Goal: Task Accomplishment & Management: Manage account settings

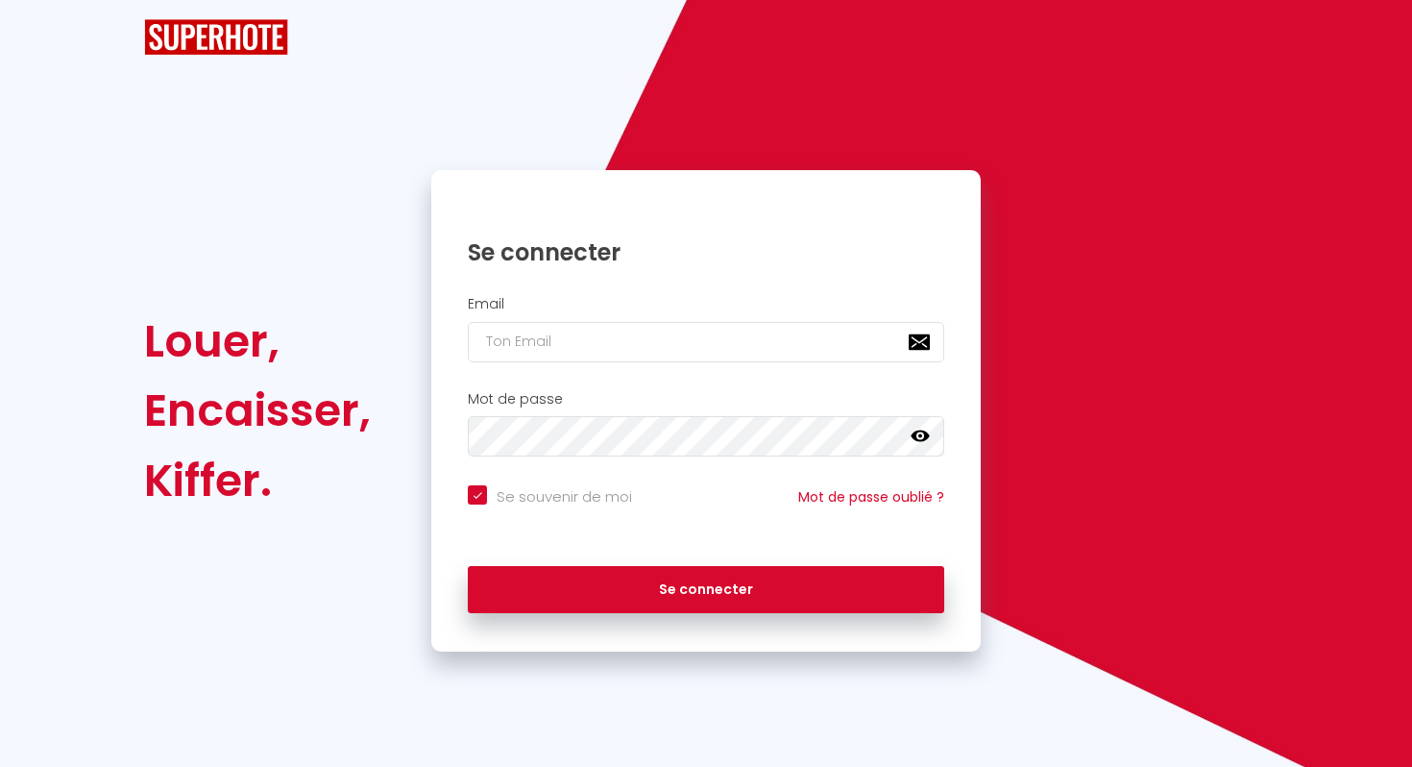
checkbox input "true"
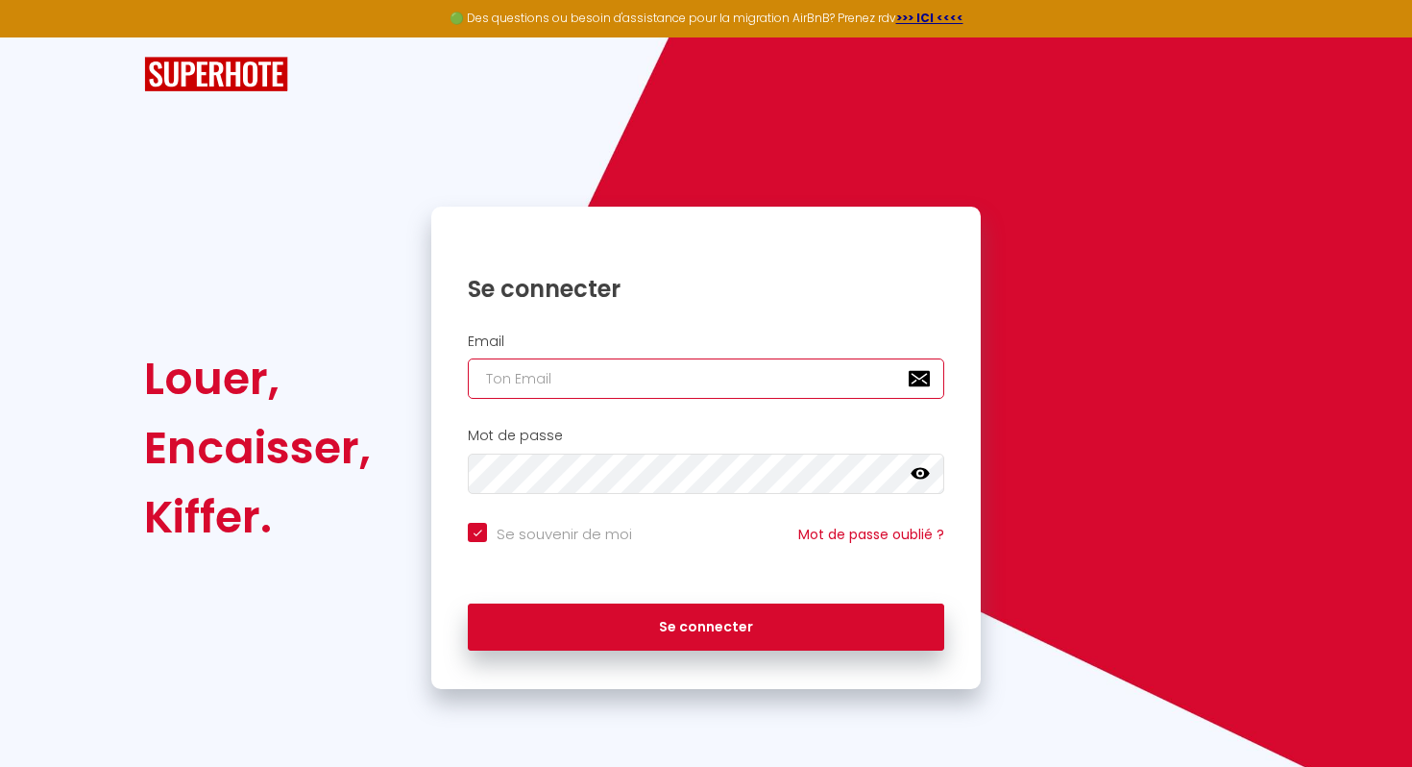
click at [602, 378] on input "email" at bounding box center [706, 378] width 476 height 40
type input "[EMAIL_ADDRESS][DOMAIN_NAME]"
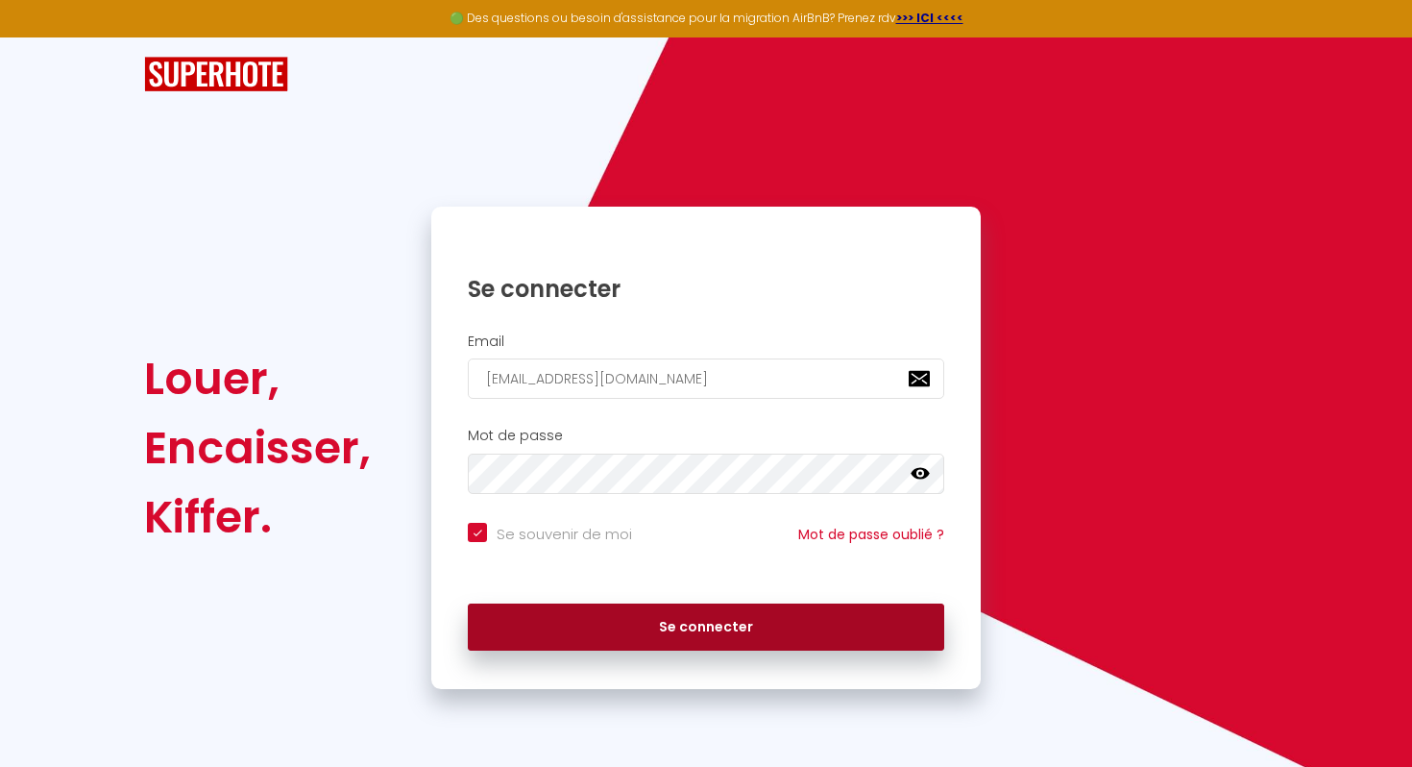
click at [718, 622] on button "Se connecter" at bounding box center [706, 627] width 476 height 48
checkbox input "true"
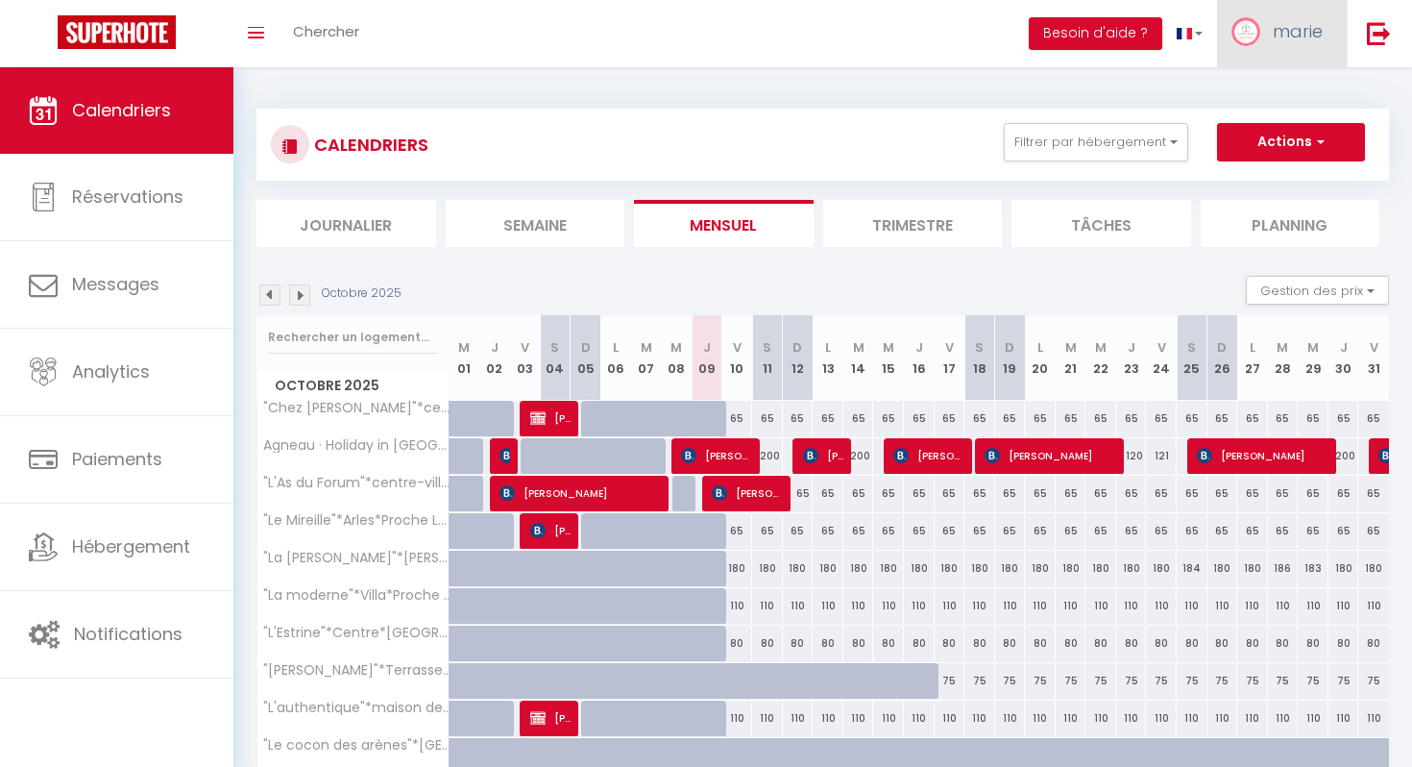
click at [1266, 37] on link "marie" at bounding box center [1282, 33] width 130 height 67
click at [1230, 98] on link "Paramètres" at bounding box center [1270, 96] width 142 height 33
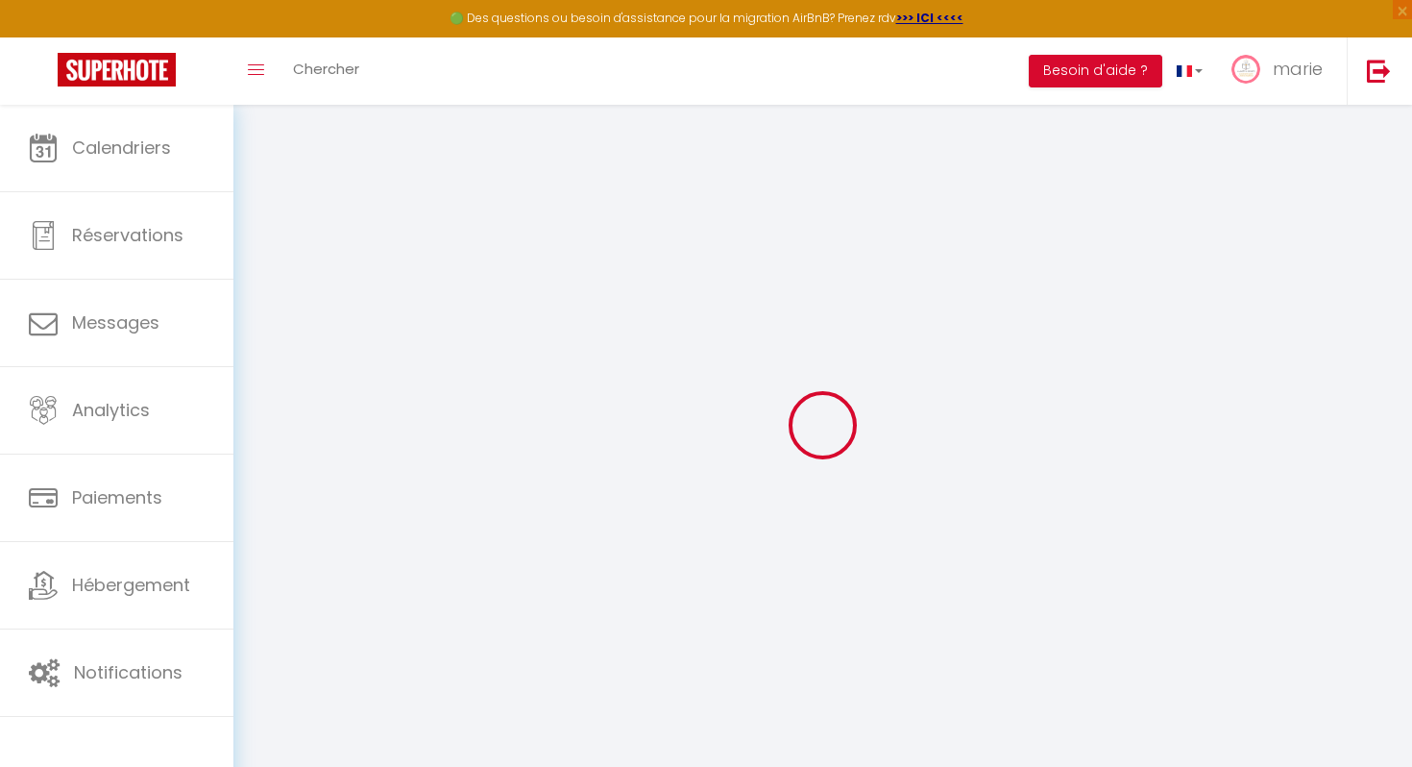
type input "K7D0lihT5KuvLUo78l5tFB1FU"
type input "5vqQLfcBxdiuP8S4bEq95miRi"
type input "[URL][DOMAIN_NAME]"
select select "fr"
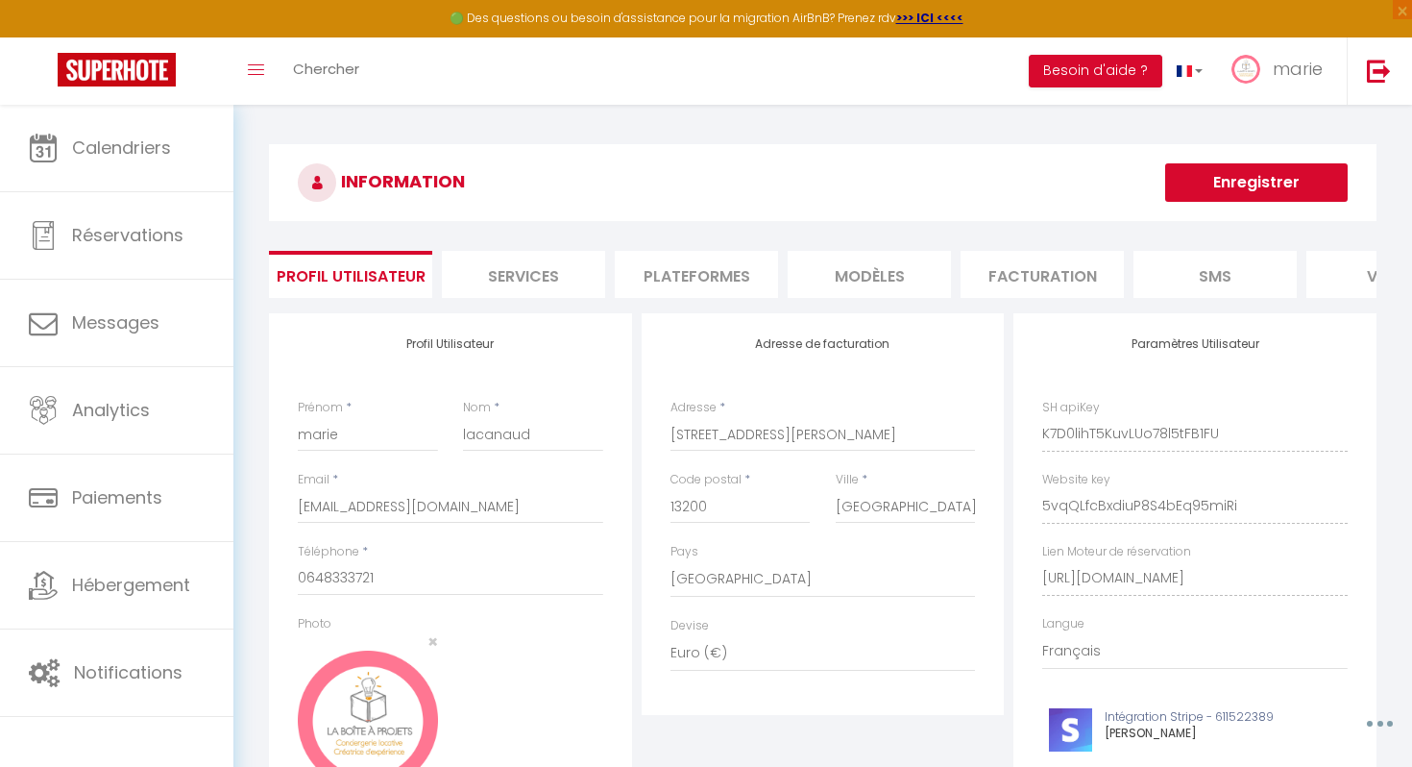
click at [729, 261] on li "Plateformes" at bounding box center [696, 274] width 163 height 47
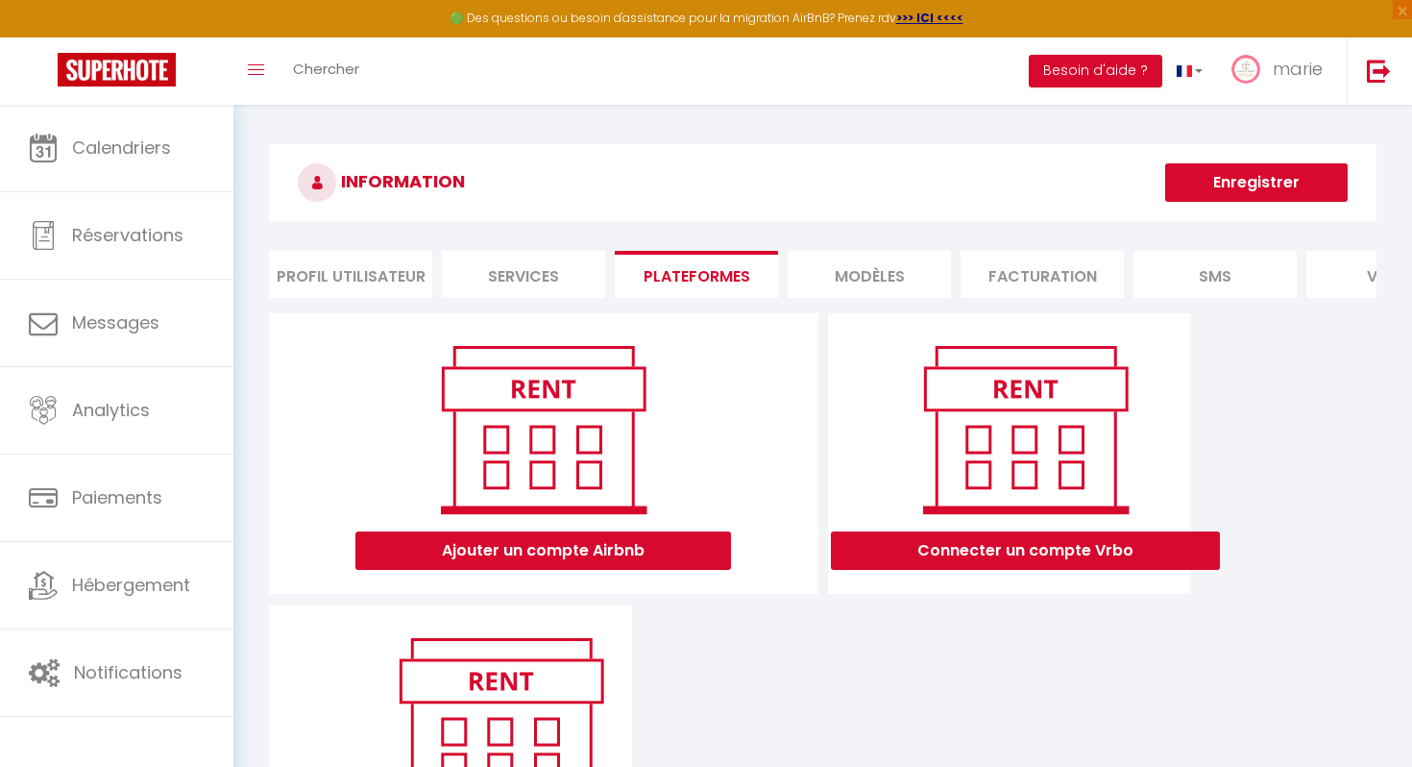
scroll to position [173, 0]
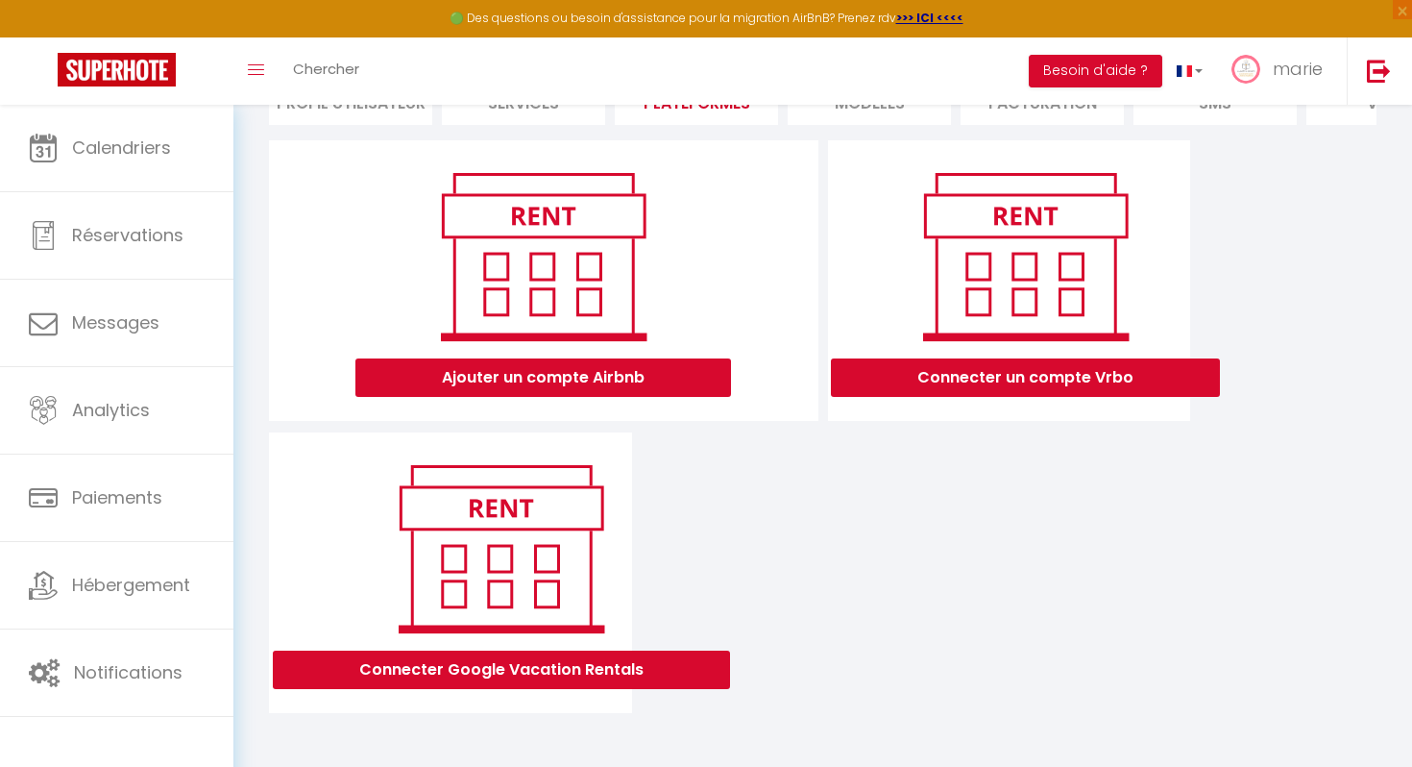
click at [599, 179] on img at bounding box center [543, 256] width 245 height 184
click at [365, 380] on button "Ajouter un compte Airbnb" at bounding box center [543, 377] width 376 height 38
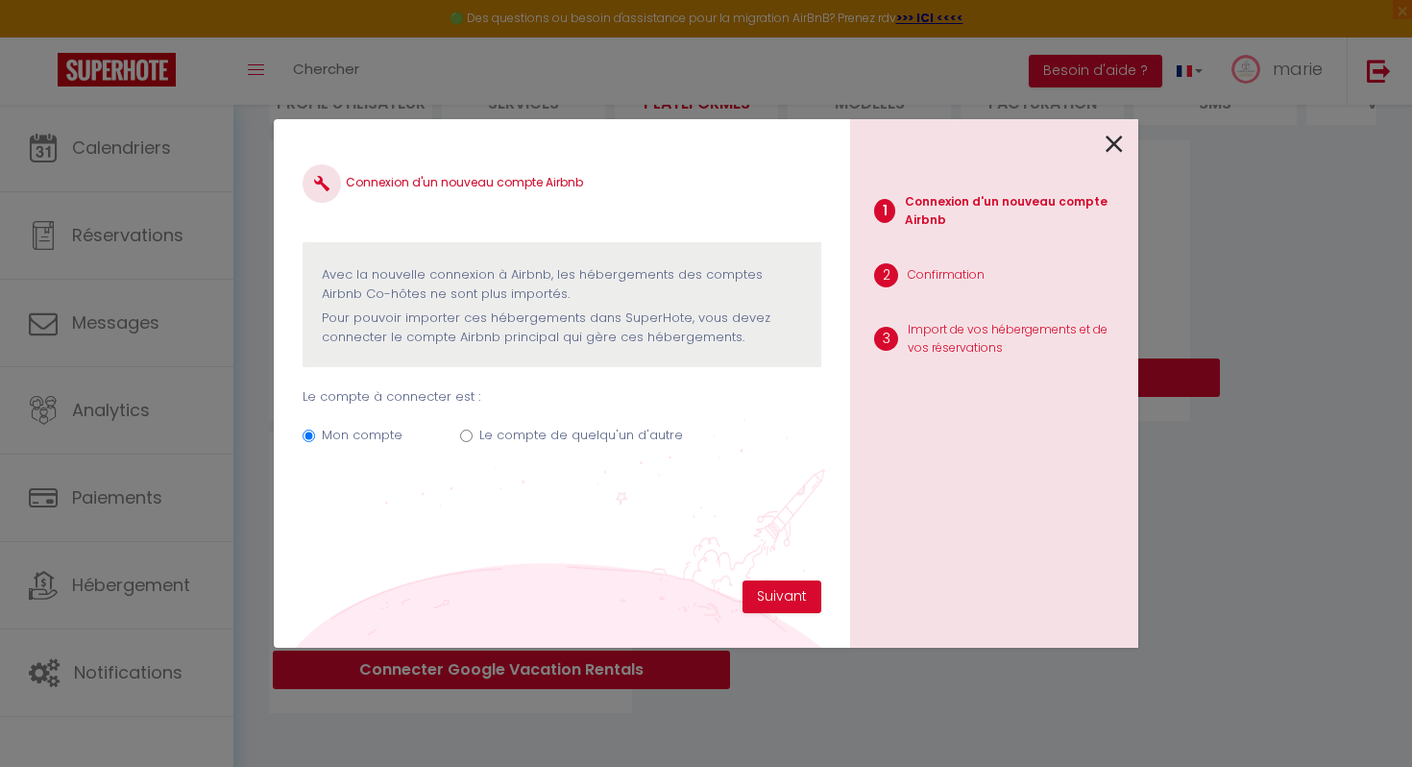
click at [325, 387] on p "Le compte à connecter est :" at bounding box center [562, 396] width 519 height 19
click at [719, 476] on div "Connexion d'un nouveau compte Airbnb Avec la nouvelle connexion à [GEOGRAPHIC_D…" at bounding box center [562, 364] width 519 height 432
click at [1109, 134] on icon at bounding box center [1114, 144] width 17 height 29
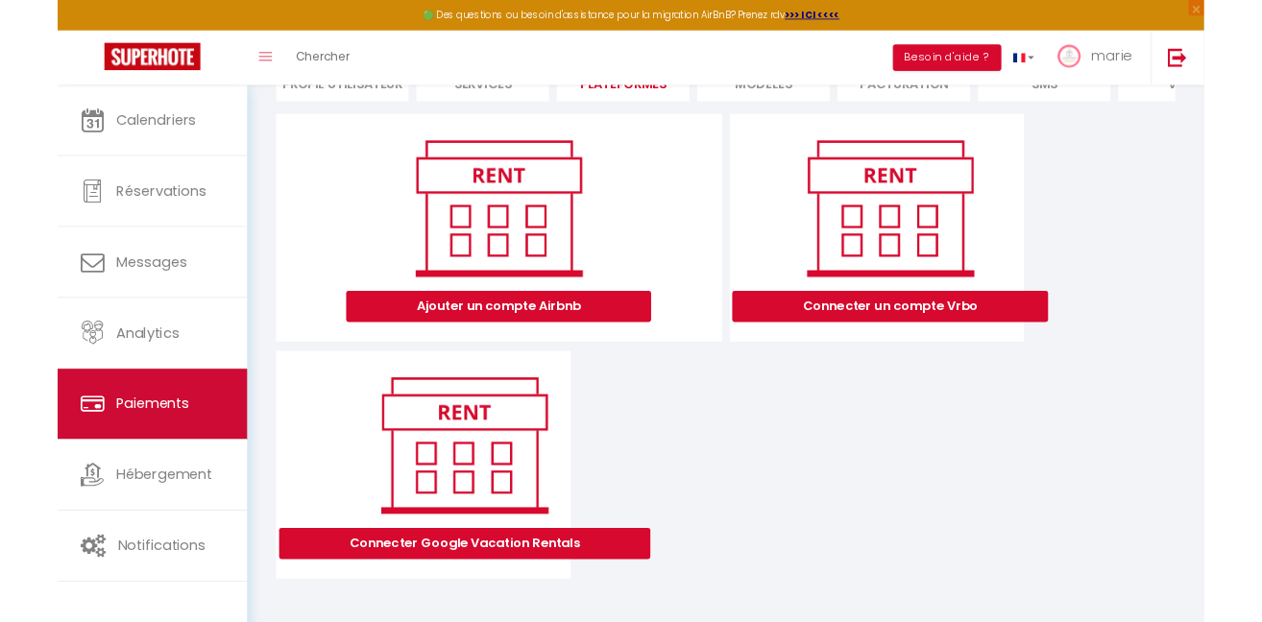
scroll to position [0, 0]
